Goal: Information Seeking & Learning: Check status

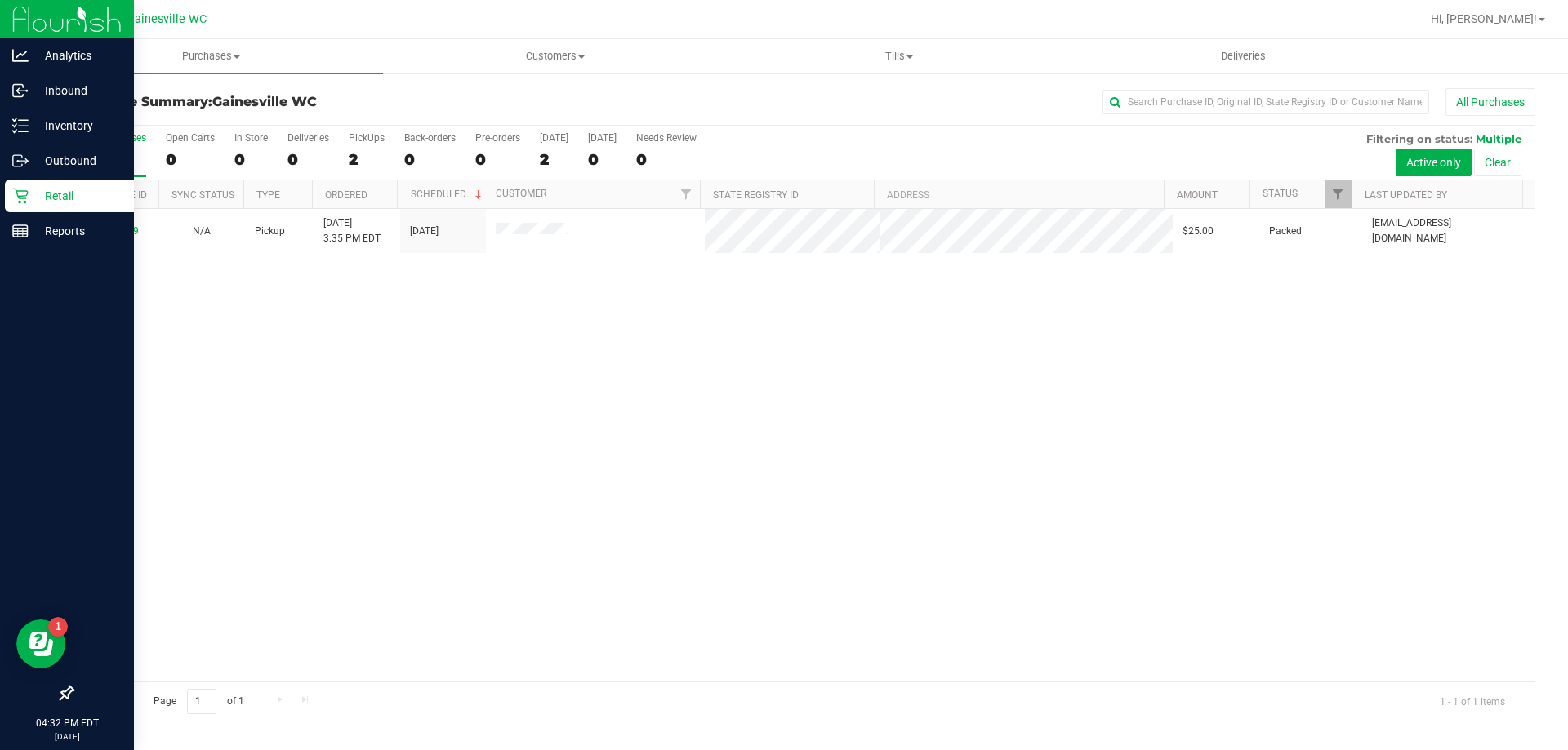
click at [15, 186] on div "Retail" at bounding box center [69, 196] width 129 height 32
click at [8, 222] on div "Reports" at bounding box center [69, 231] width 129 height 32
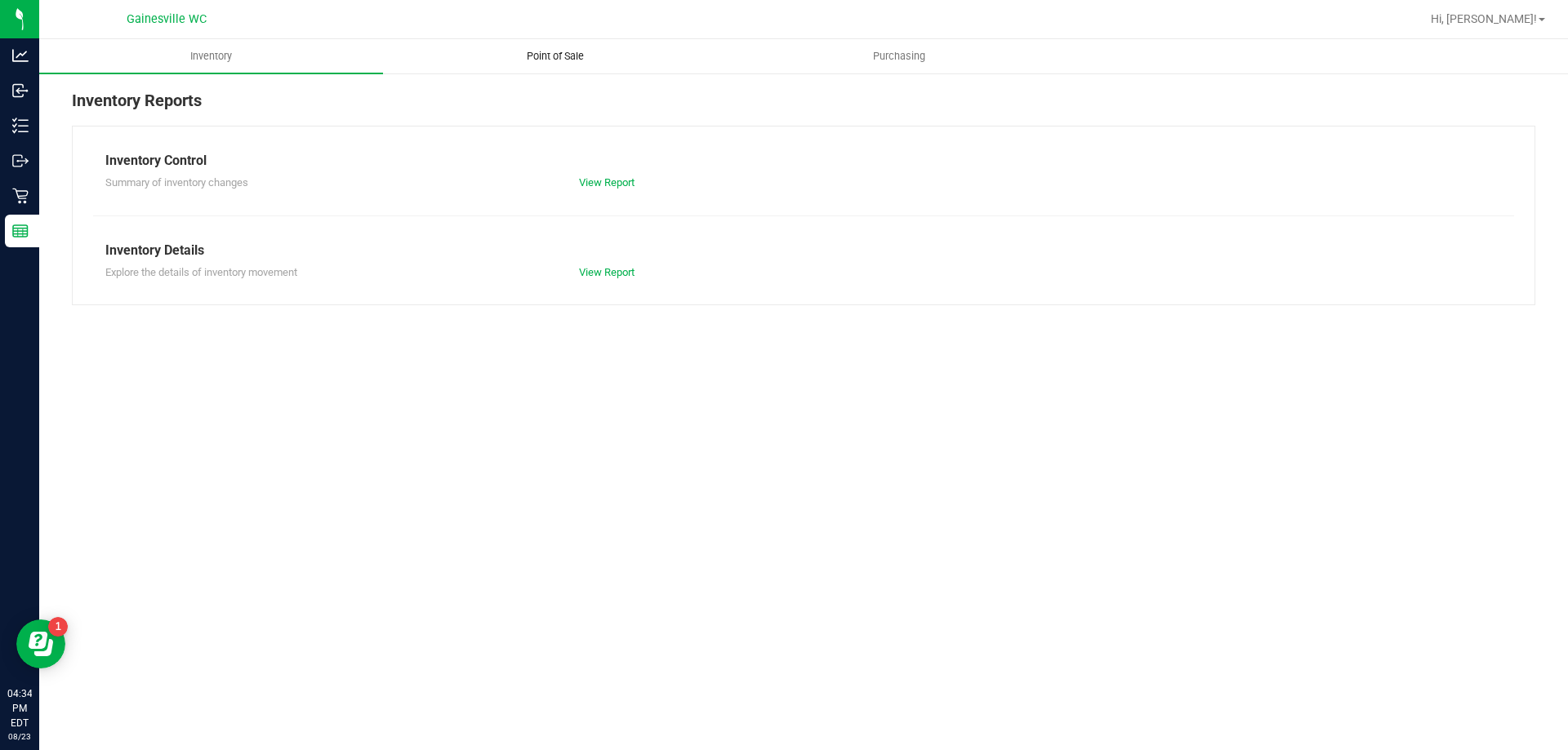
click at [560, 65] on uib-tab-heading "Point of Sale" at bounding box center [555, 57] width 342 height 32
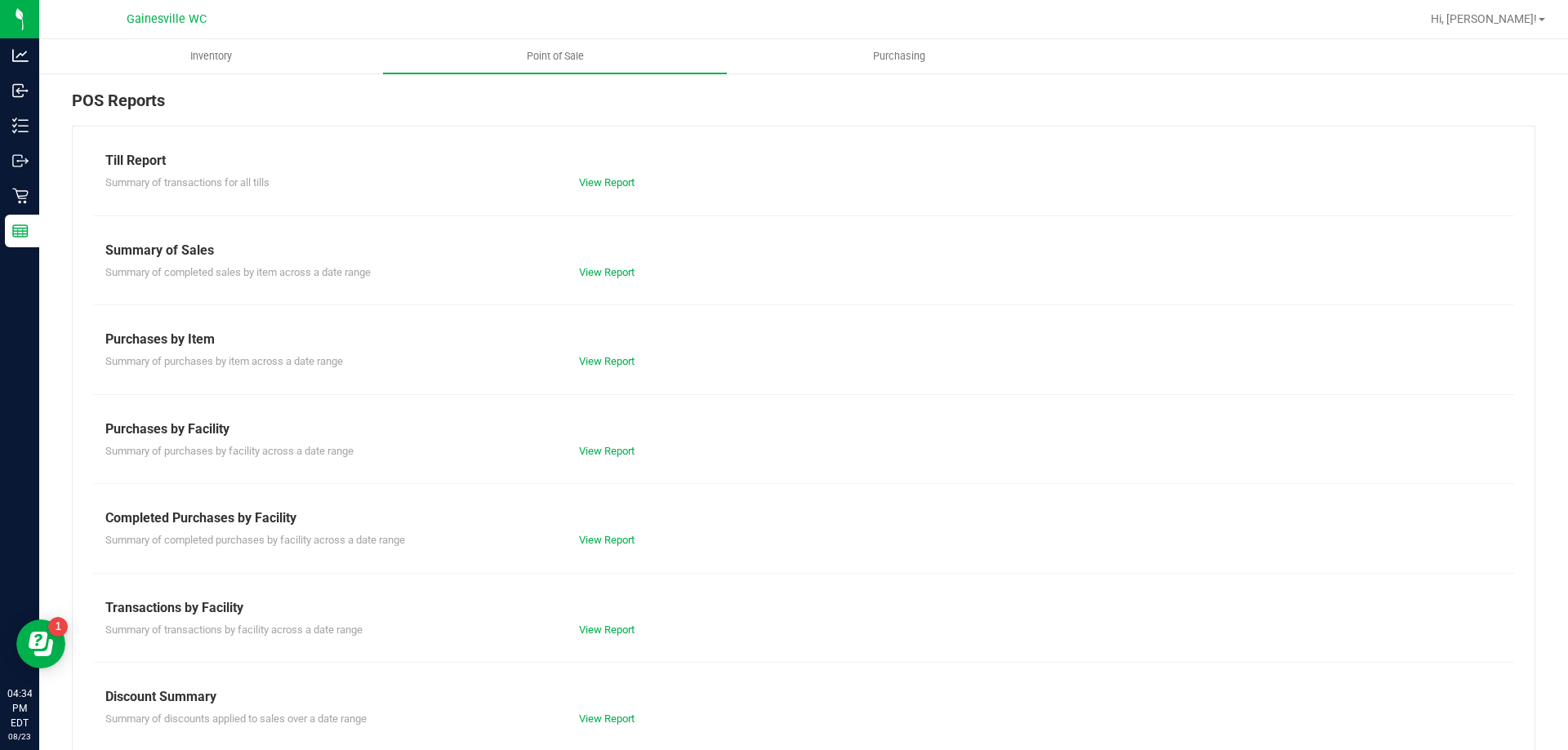
click at [619, 532] on div "View Report" at bounding box center [685, 540] width 237 height 16
click at [619, 537] on link "View Report" at bounding box center [607, 540] width 56 height 13
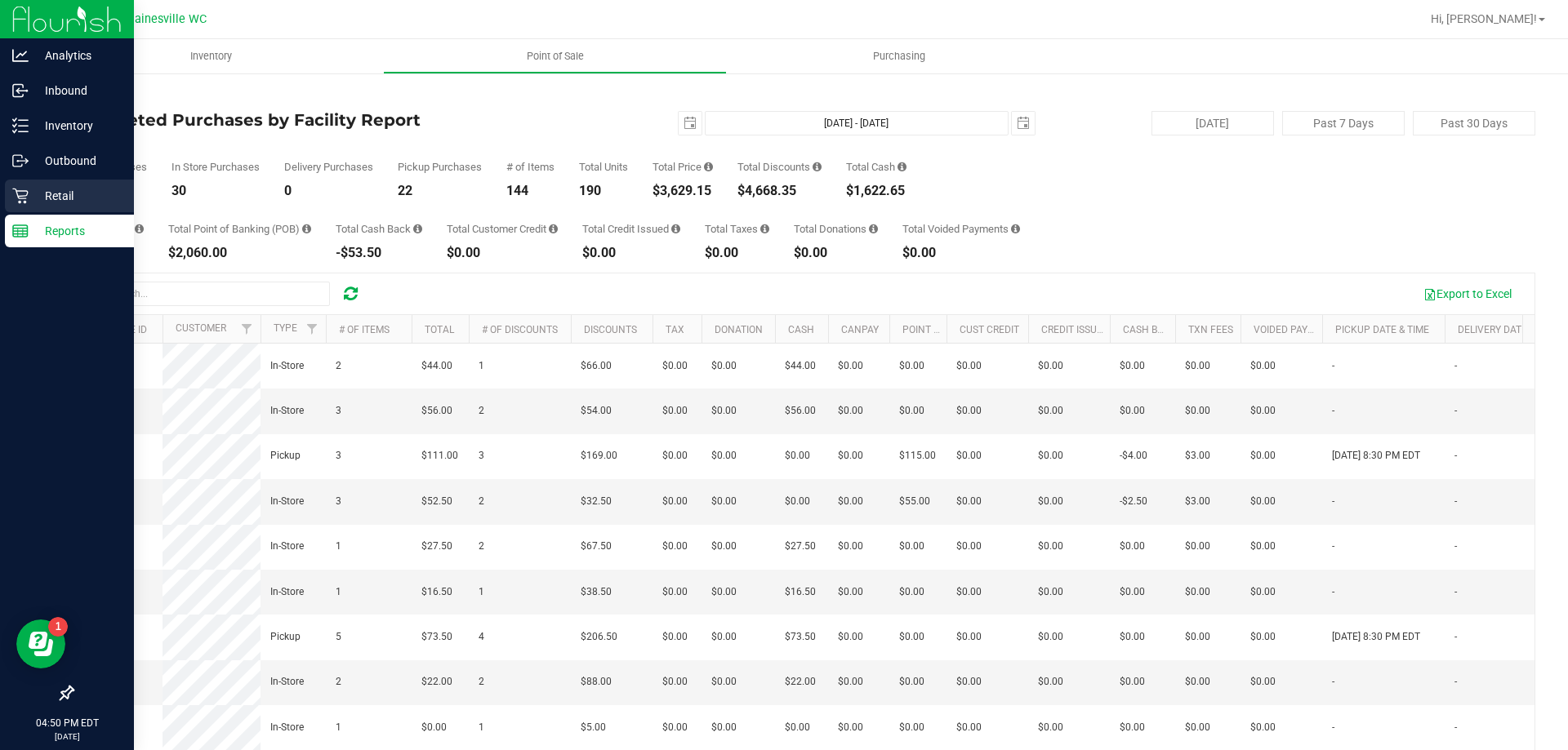
click at [38, 198] on p "Retail" at bounding box center [77, 196] width 98 height 20
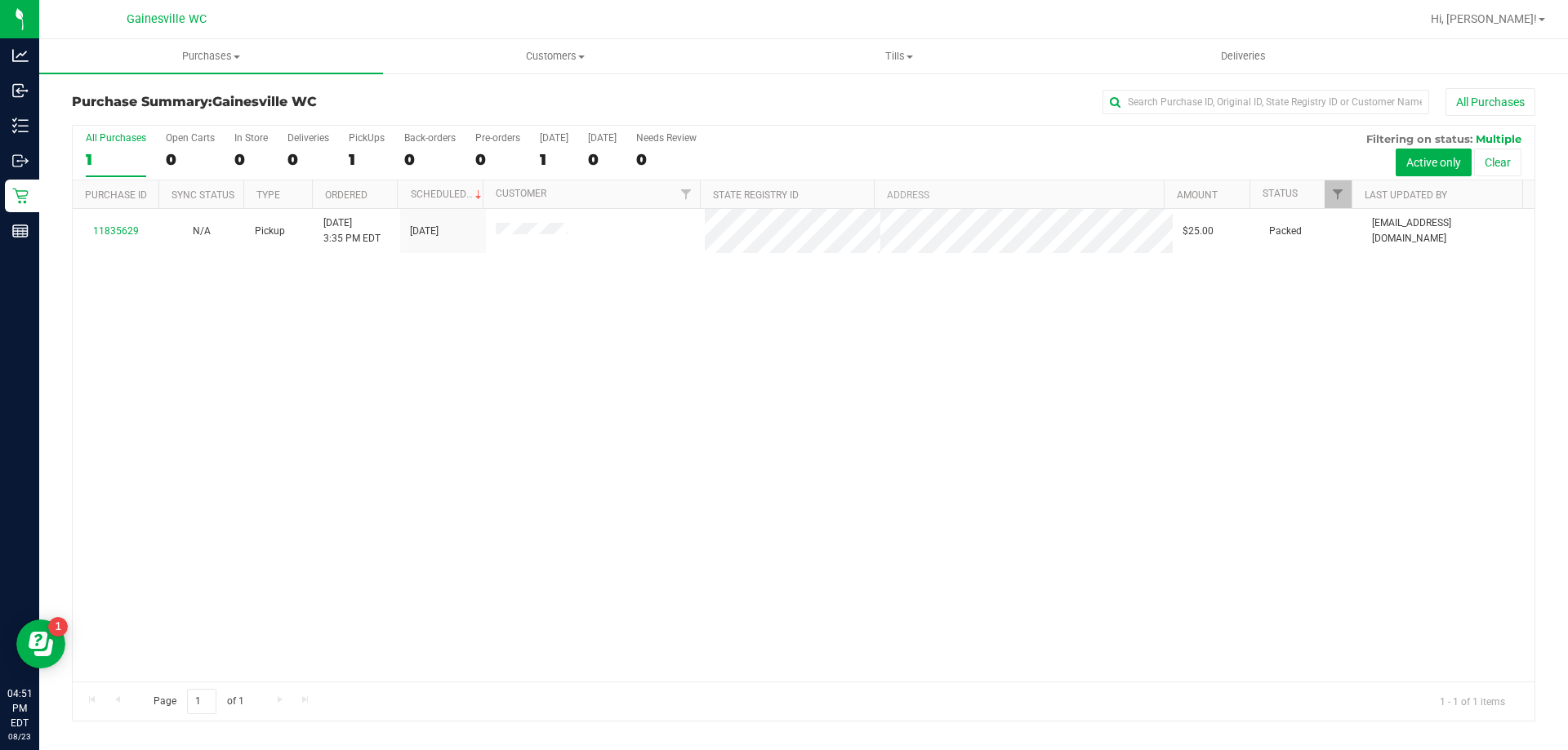
click at [395, 458] on div "11835629 N/A Pickup 8/23/2025 3:35 PM EDT 8/23/2025 $25.00 Packed hlovvorn@live…" at bounding box center [803, 445] width 1462 height 473
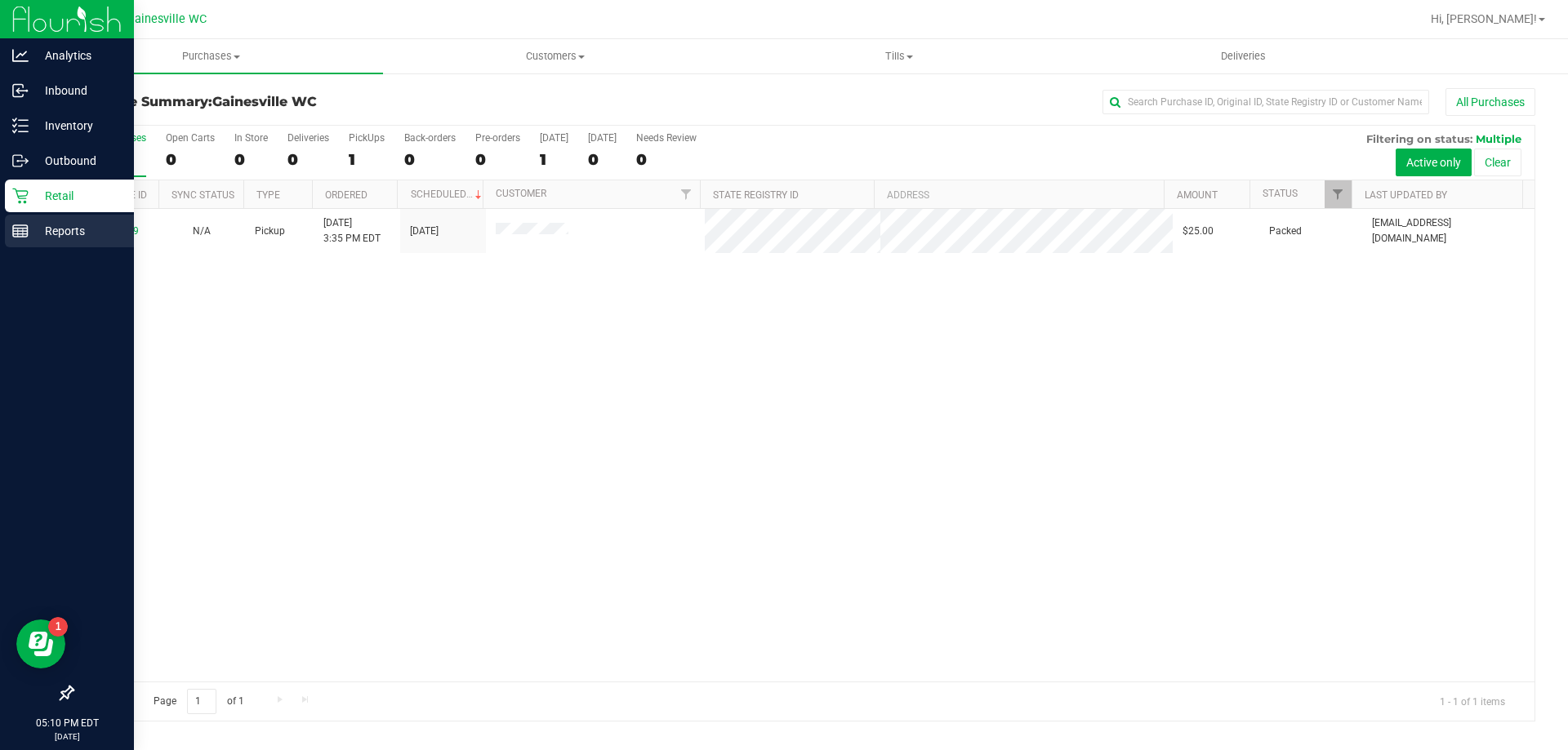
click at [31, 225] on p "Reports" at bounding box center [77, 231] width 98 height 20
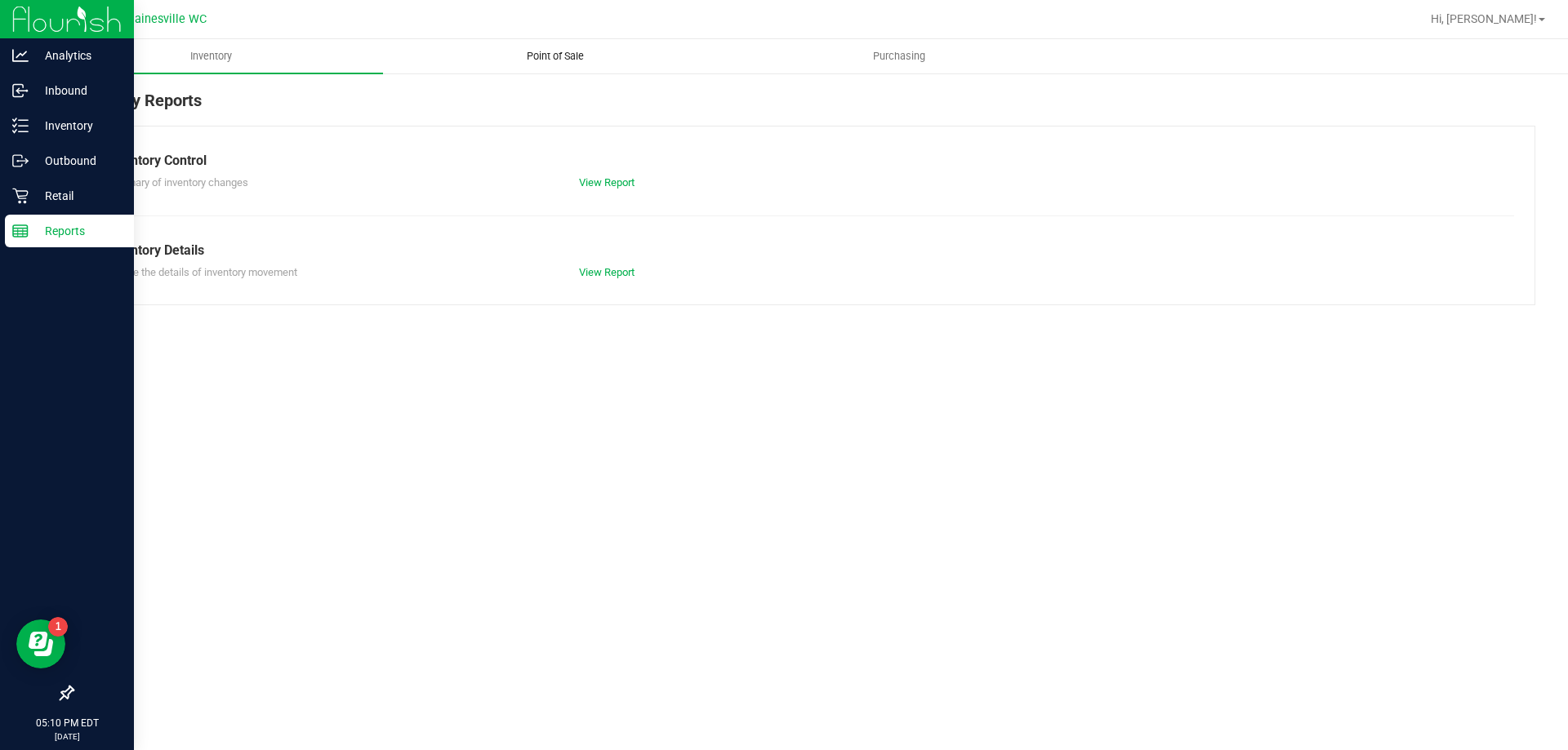
click at [586, 50] on span "Point of Sale" at bounding box center [555, 57] width 101 height 14
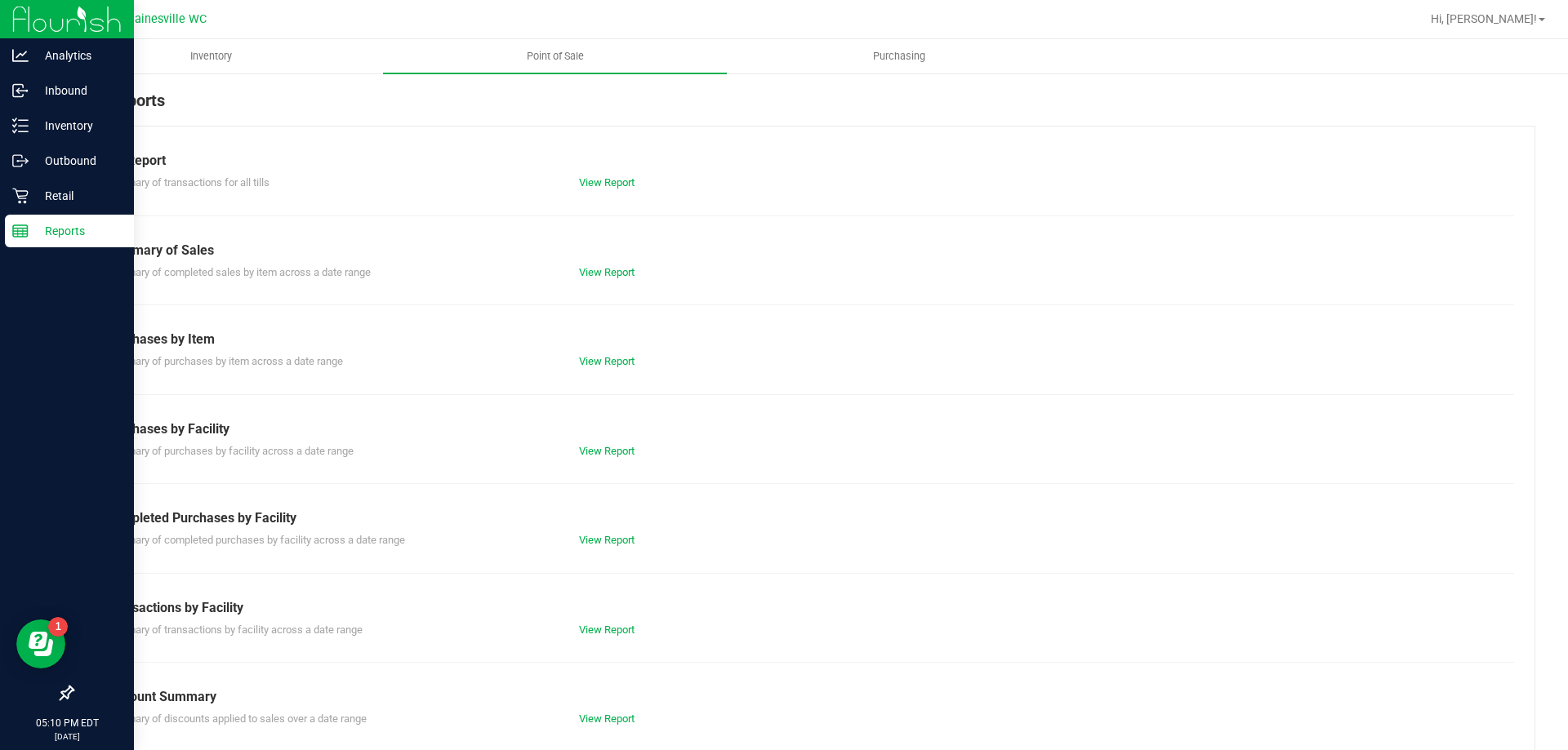
click at [618, 552] on div "Till Report Summary of transactions for all tills View Report Summary of Sales …" at bounding box center [803, 484] width 1464 height 716
click at [618, 545] on link "View Report" at bounding box center [607, 540] width 56 height 13
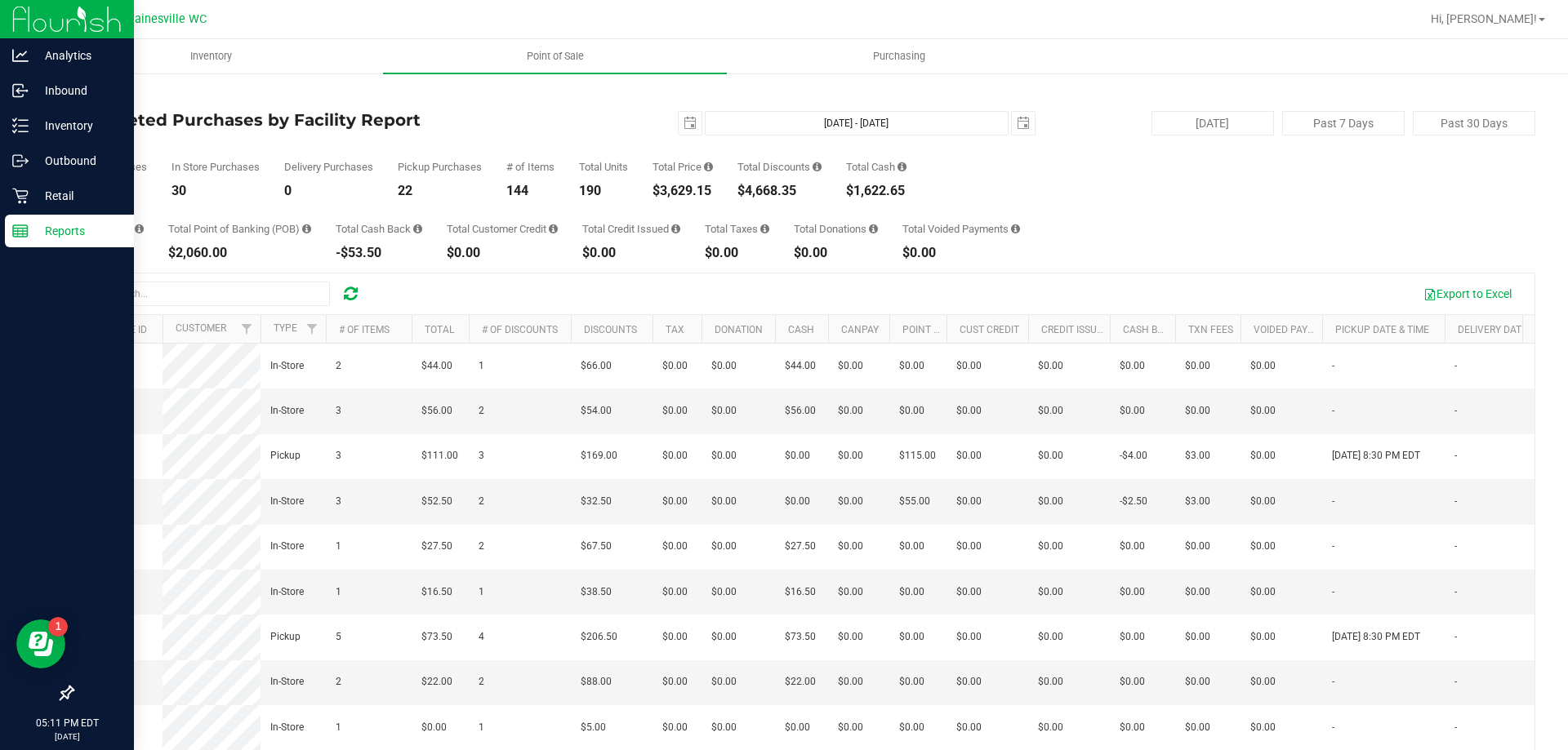
click at [39, 207] on div "Back Completed Purchases by Facility Report 2025-08-23 Aug 23, 2025 - Aug 23, 2…" at bounding box center [803, 472] width 1529 height 801
click at [32, 206] on div "Retail" at bounding box center [69, 196] width 129 height 32
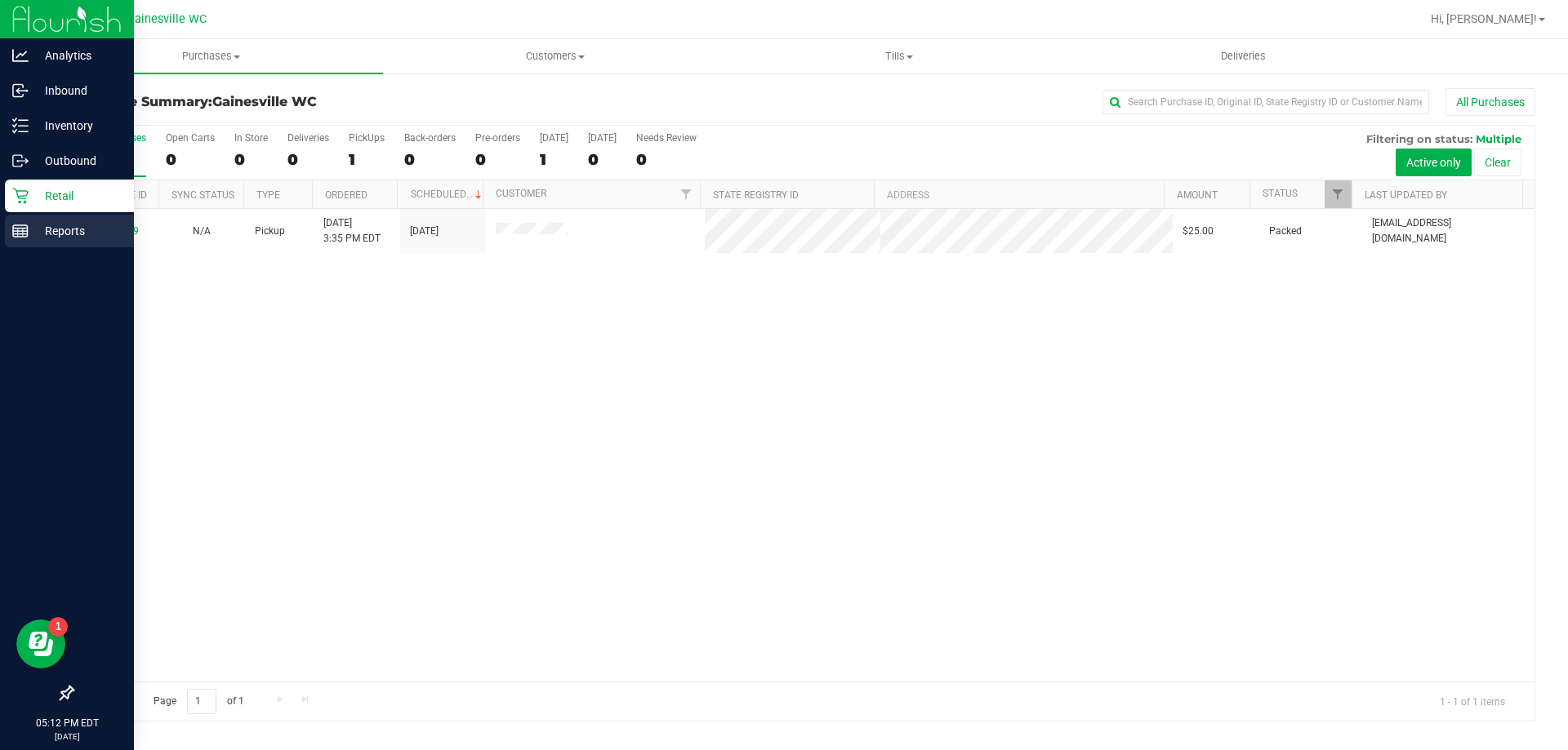
click at [19, 246] on div "Reports" at bounding box center [69, 231] width 129 height 32
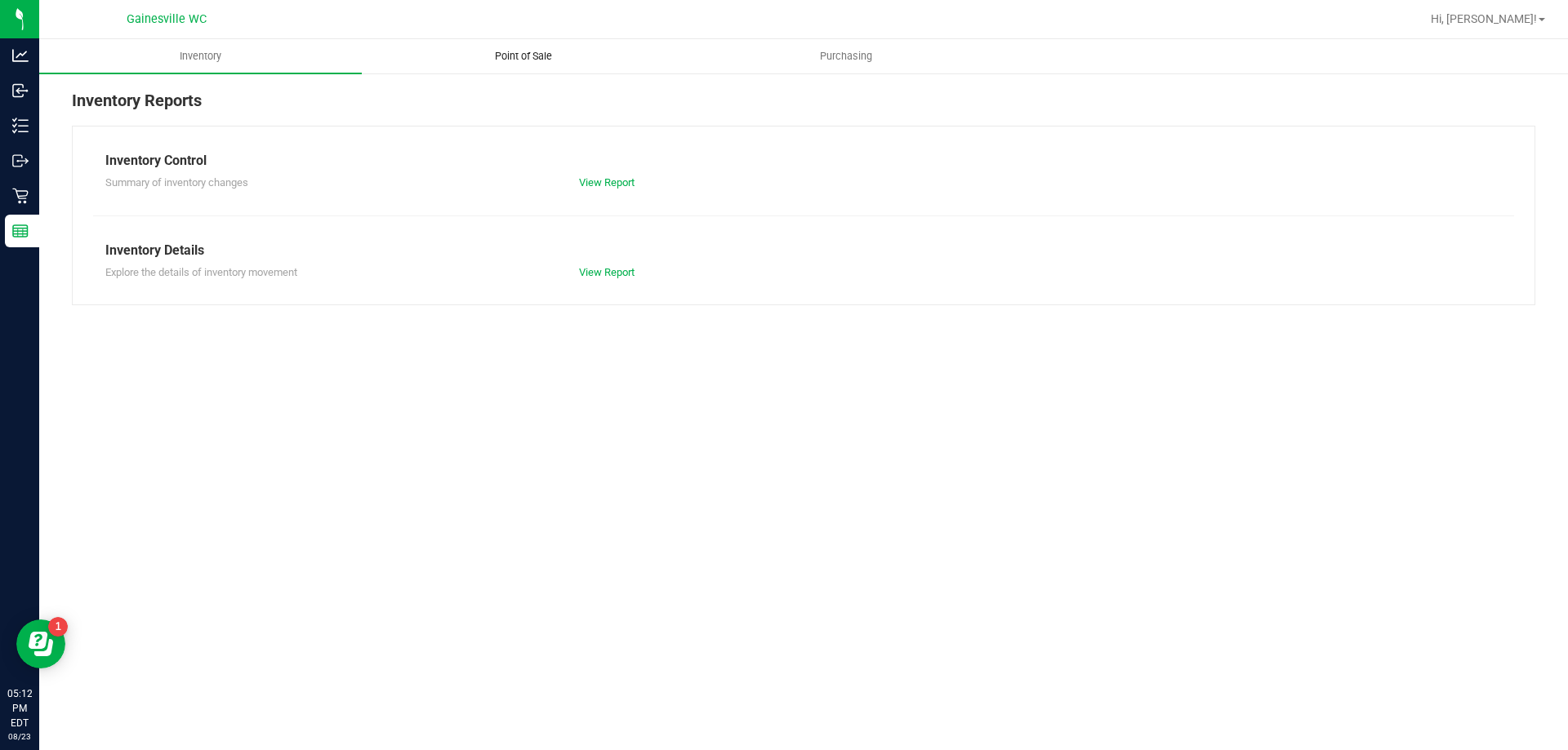
click at [548, 67] on uib-tab-heading "Point of Sale" at bounding box center [523, 57] width 321 height 32
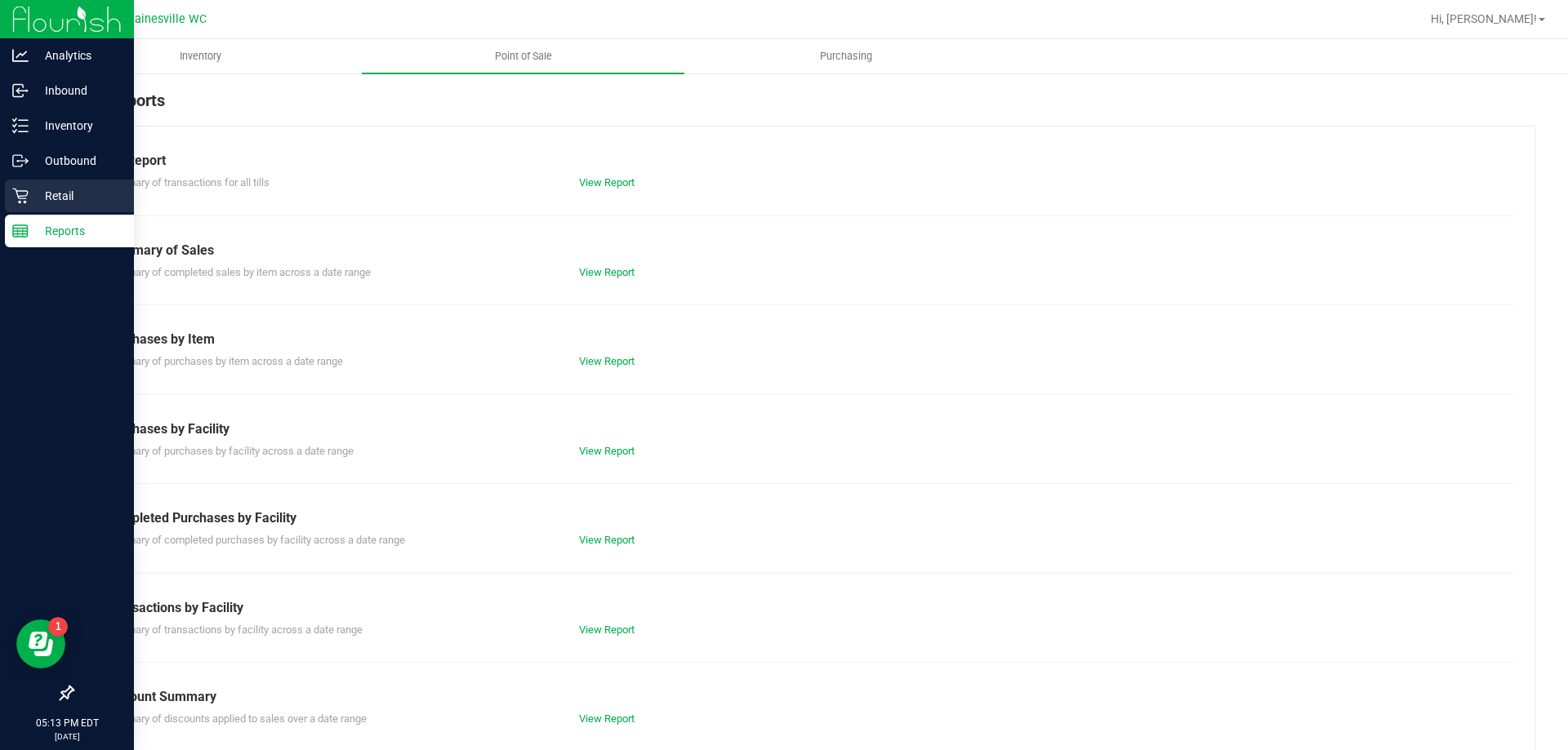
click at [27, 195] on icon at bounding box center [20, 196] width 15 height 15
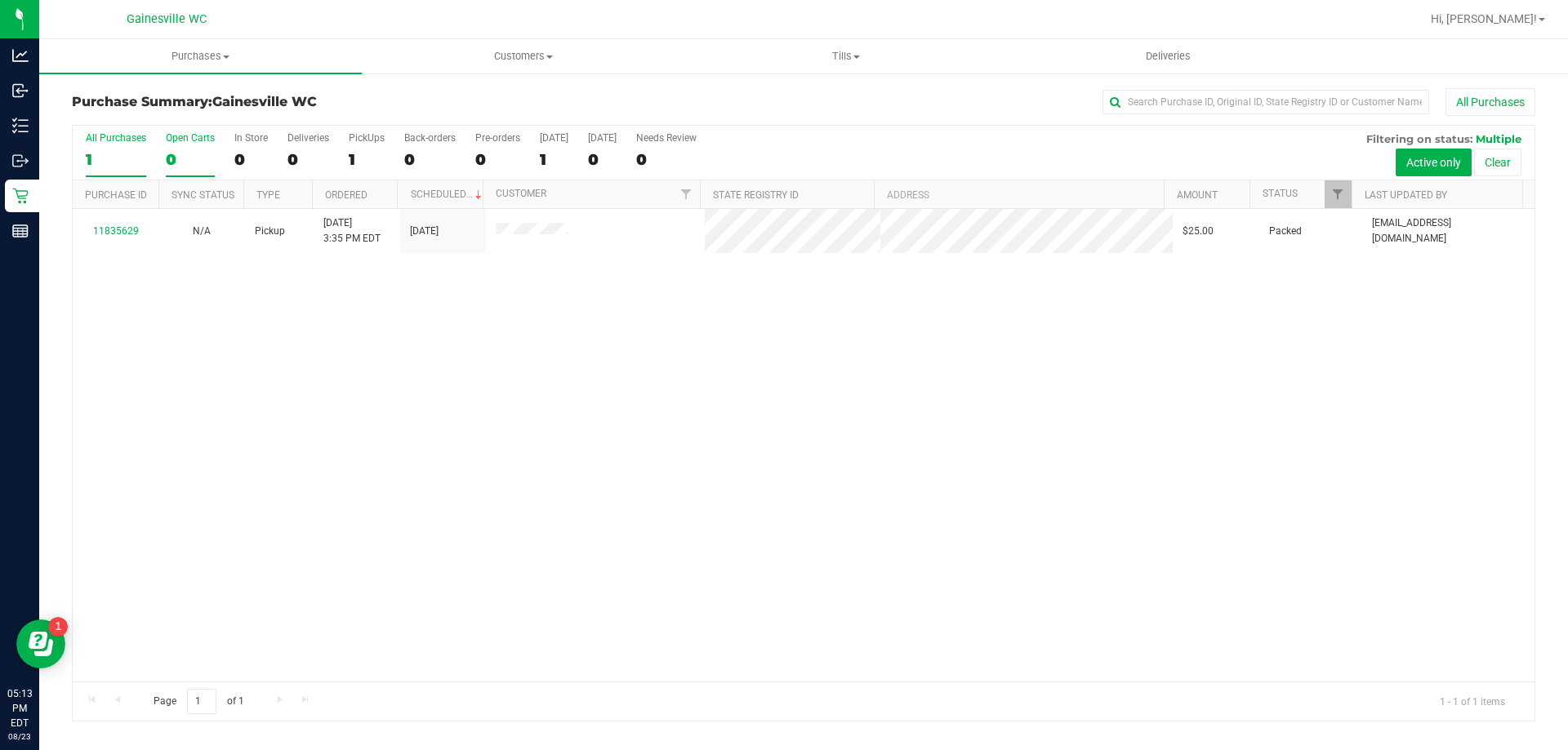
click at [170, 156] on div "0" at bounding box center [190, 159] width 49 height 19
click at [0, 0] on input "Open Carts 0" at bounding box center [0, 0] width 0 height 0
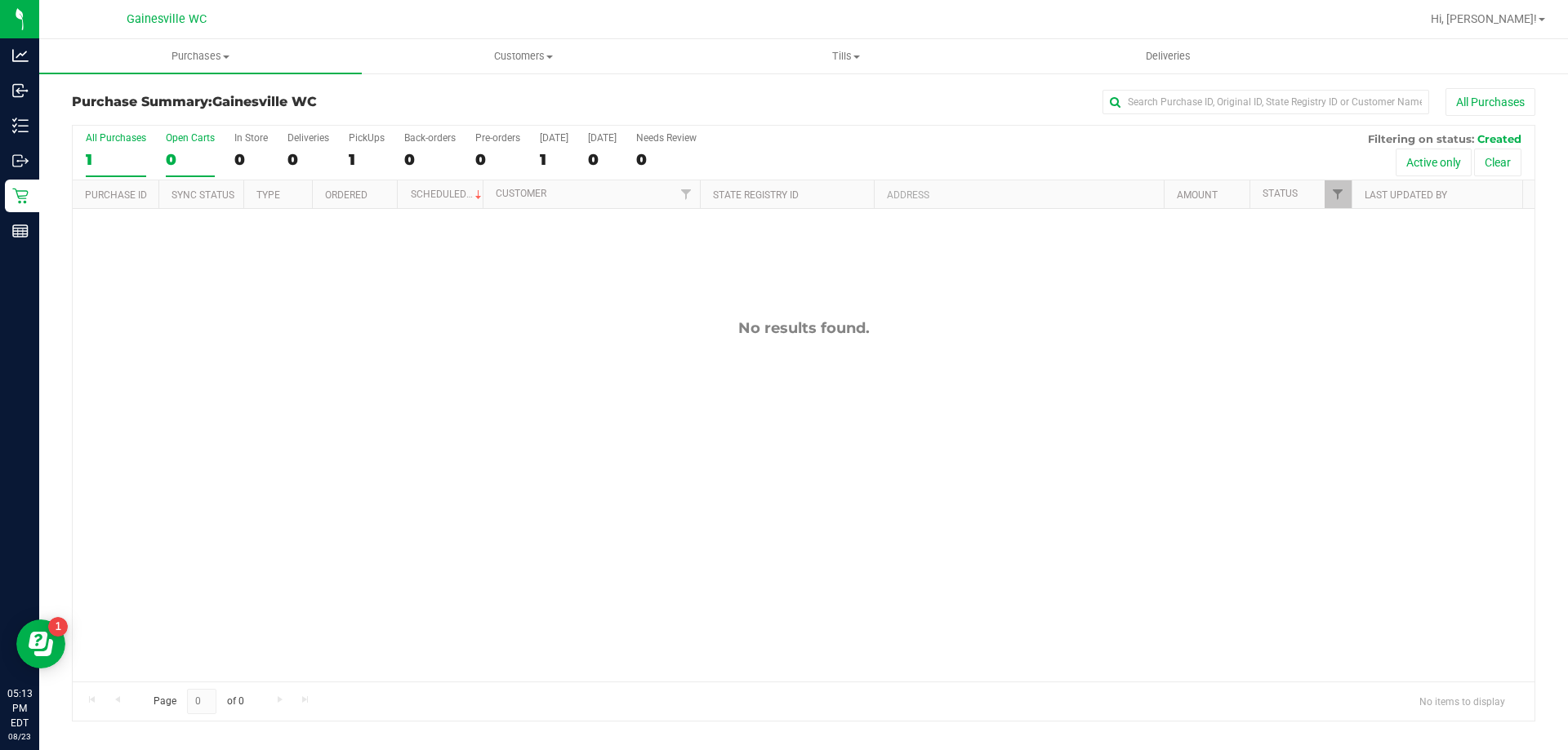
click at [129, 156] on div "1" at bounding box center [116, 159] width 60 height 19
click at [0, 0] on input "All Purchases 1" at bounding box center [0, 0] width 0 height 0
